Goal: Transaction & Acquisition: Subscribe to service/newsletter

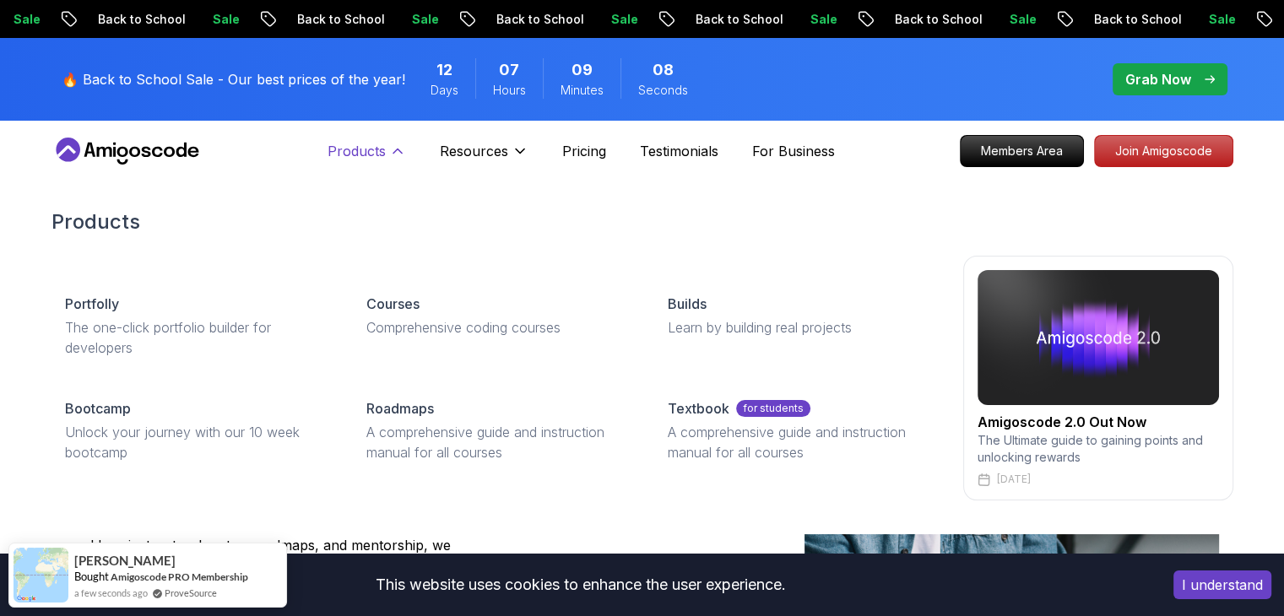
click at [370, 155] on p "Products" at bounding box center [357, 151] width 58 height 20
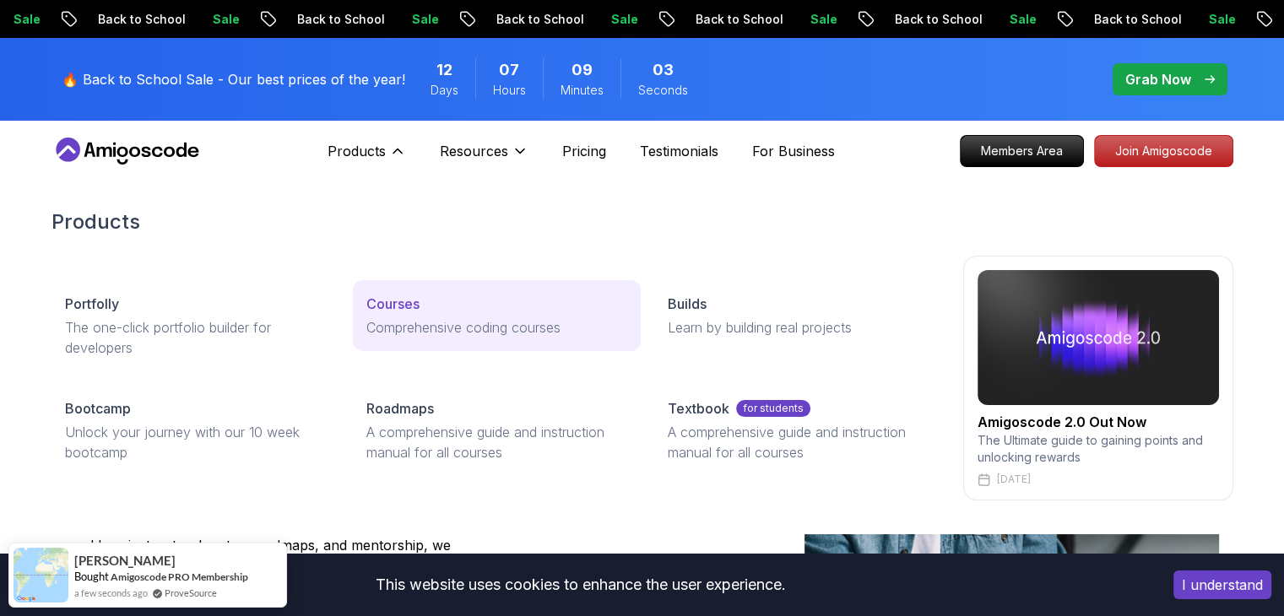
click at [397, 304] on p "Courses" at bounding box center [392, 304] width 53 height 20
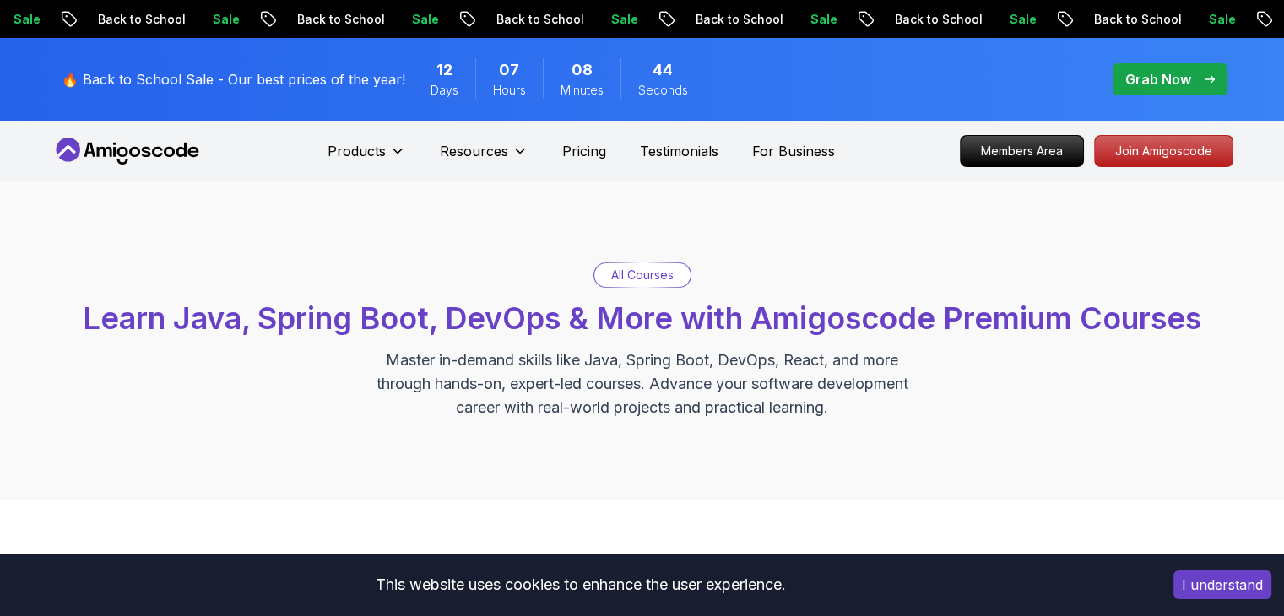
click at [1036, 149] on p "Members Area" at bounding box center [1022, 151] width 122 height 30
click at [1019, 145] on p "Members Area" at bounding box center [1021, 151] width 117 height 29
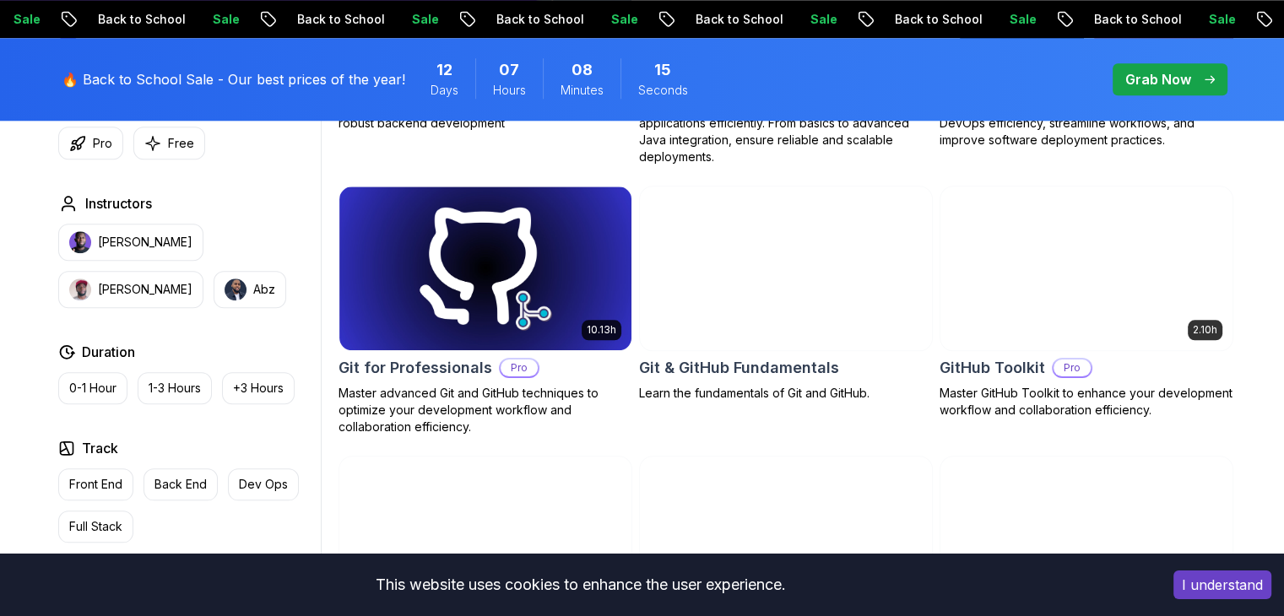
scroll to position [1800, 0]
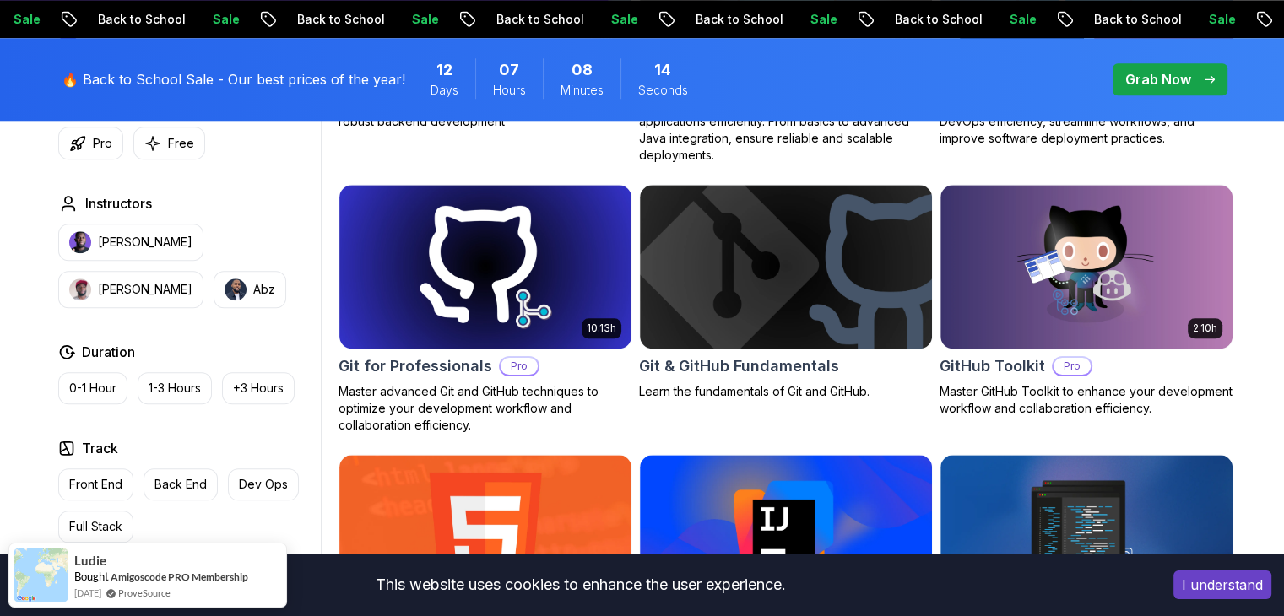
click at [1206, 588] on button "I understand" at bounding box center [1223, 585] width 98 height 29
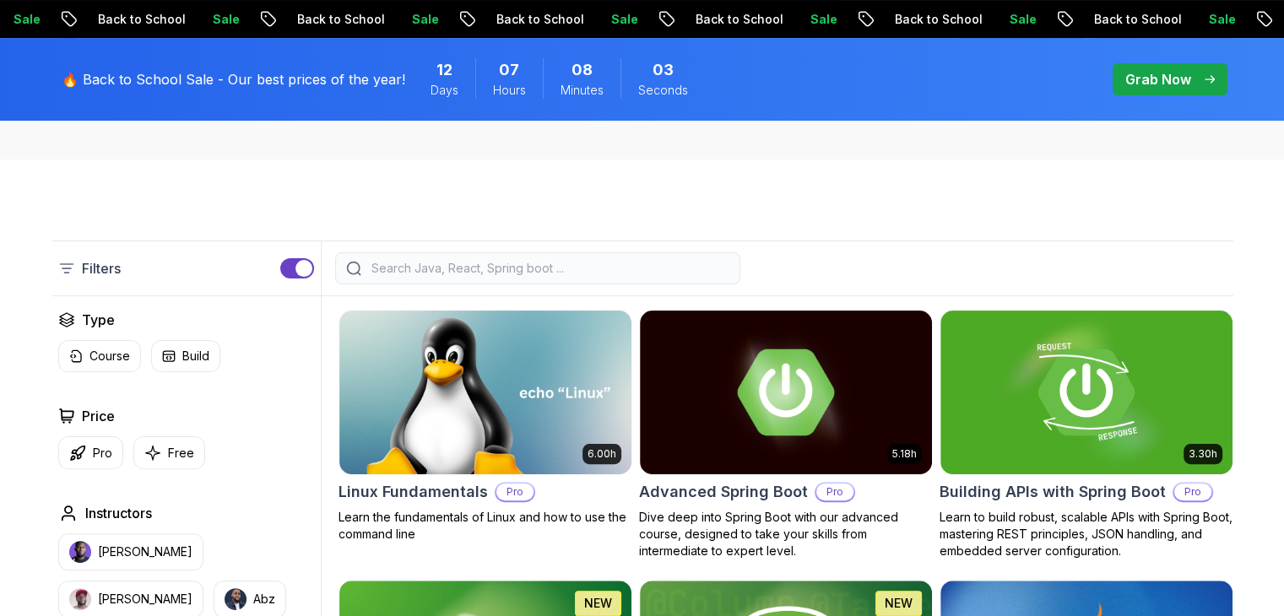
scroll to position [299, 0]
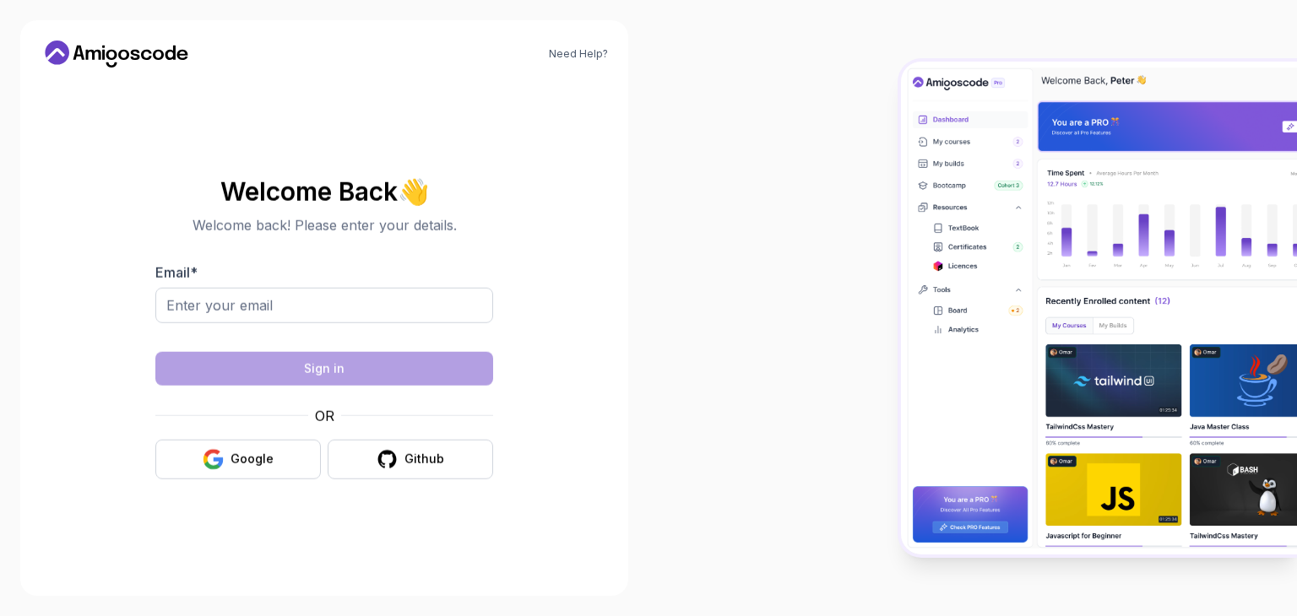
click at [1027, 161] on img at bounding box center [1099, 308] width 396 height 493
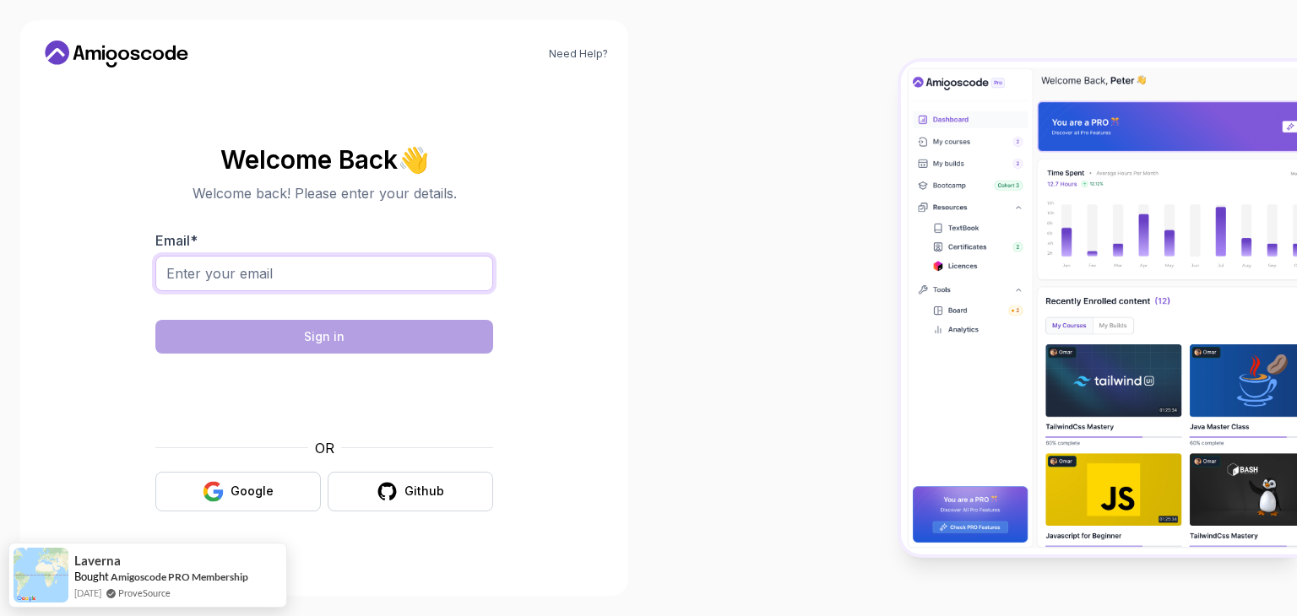
click at [263, 271] on input "Email *" at bounding box center [324, 273] width 338 height 35
click at [349, 290] on div at bounding box center [324, 283] width 338 height 54
